Goal: Transaction & Acquisition: Purchase product/service

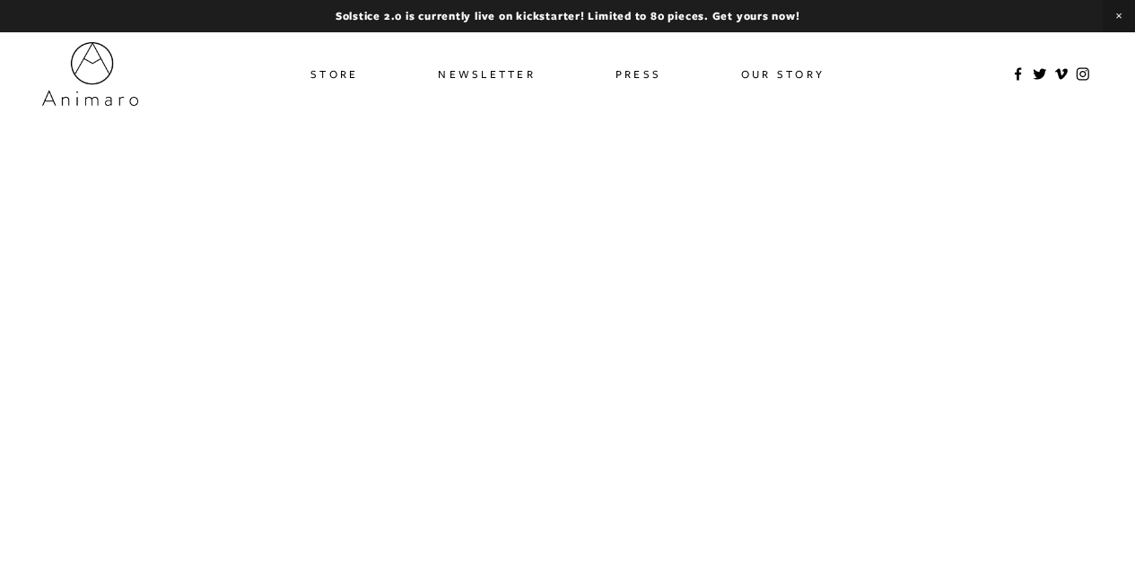
click at [327, 74] on link "Store" at bounding box center [334, 74] width 48 height 26
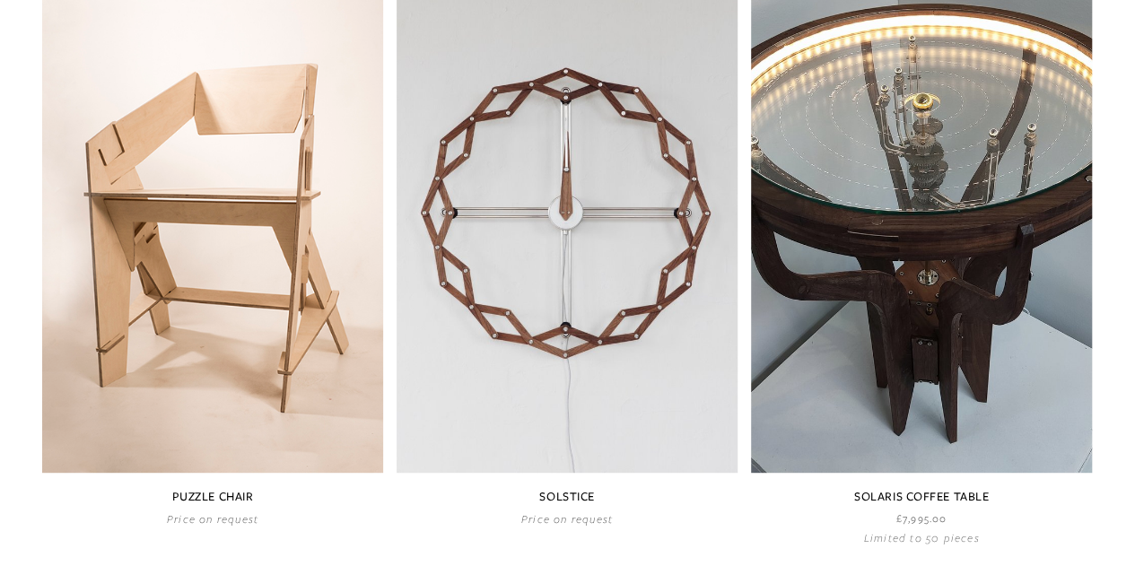
scroll to position [890, 0]
click at [502, 305] on link at bounding box center [566, 244] width 341 height 564
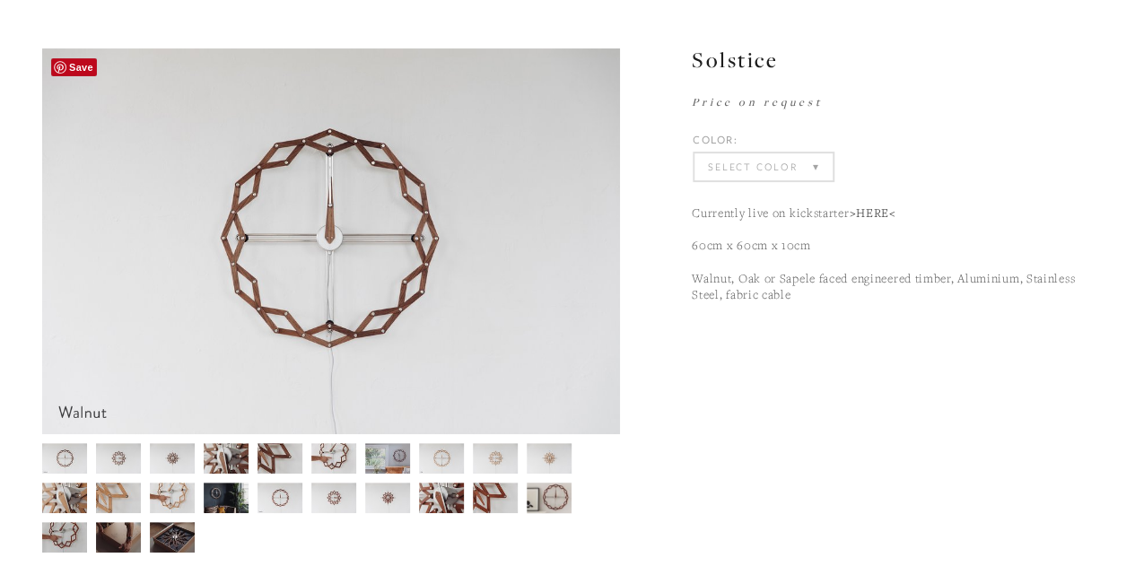
scroll to position [166, 0]
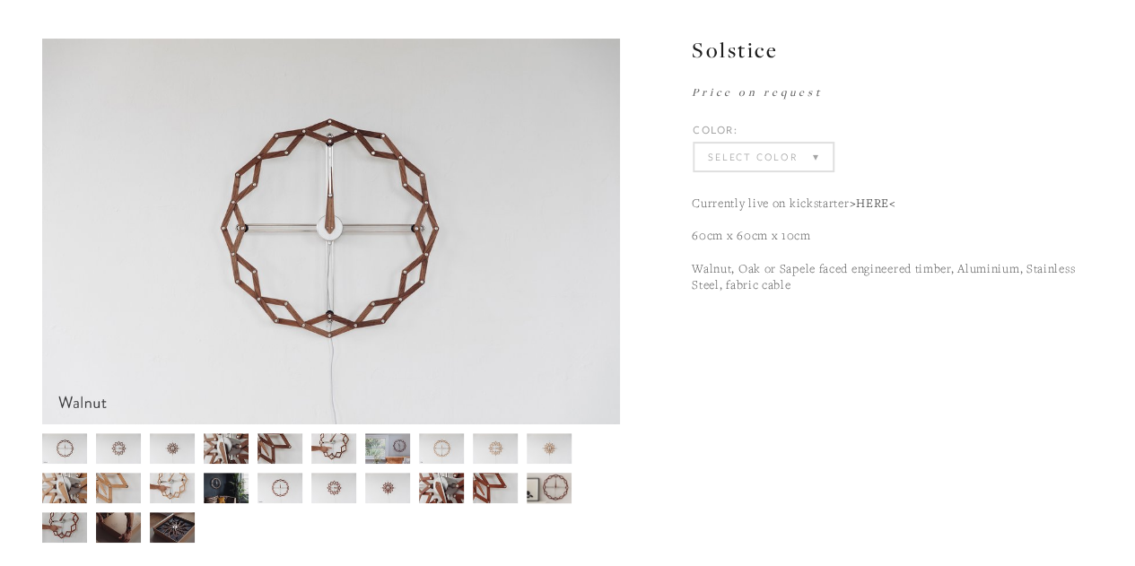
click at [759, 164] on select "Select Color Walnut (Sold Out) Sapele (Sold Out) Oak (Sold Out)" at bounding box center [763, 156] width 138 height 27
click at [724, 329] on section "Solstice £1,950.00 Currently live on kickstarter >HERE< 60cm x 60cm x 10cm Waln…" at bounding box center [856, 191] width 473 height 305
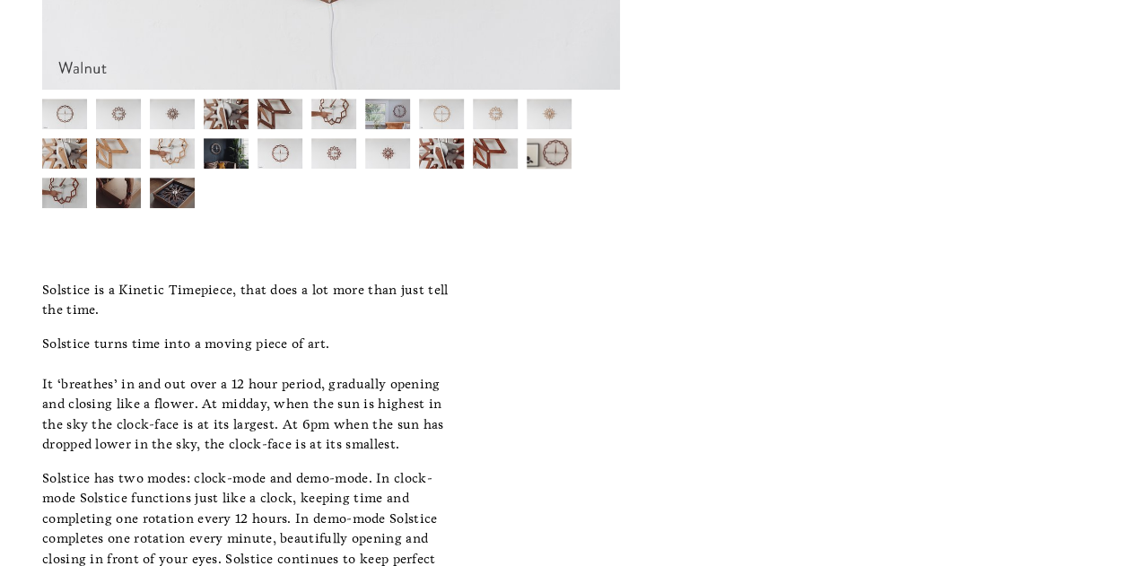
scroll to position [501, 0]
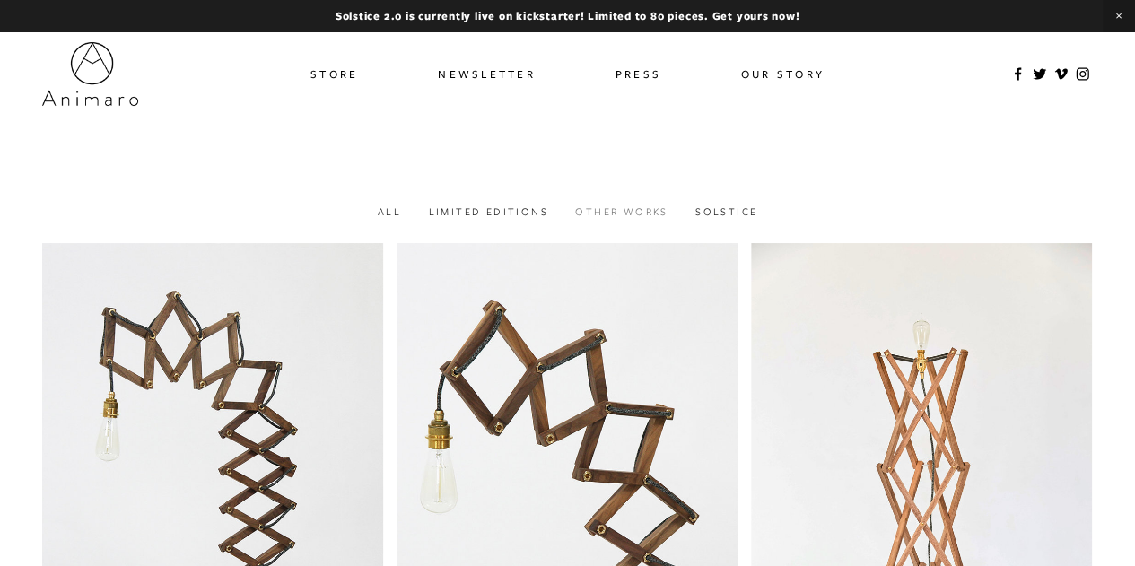
click at [624, 215] on link "Other works" at bounding box center [621, 210] width 92 height 13
